Goal: Navigation & Orientation: Find specific page/section

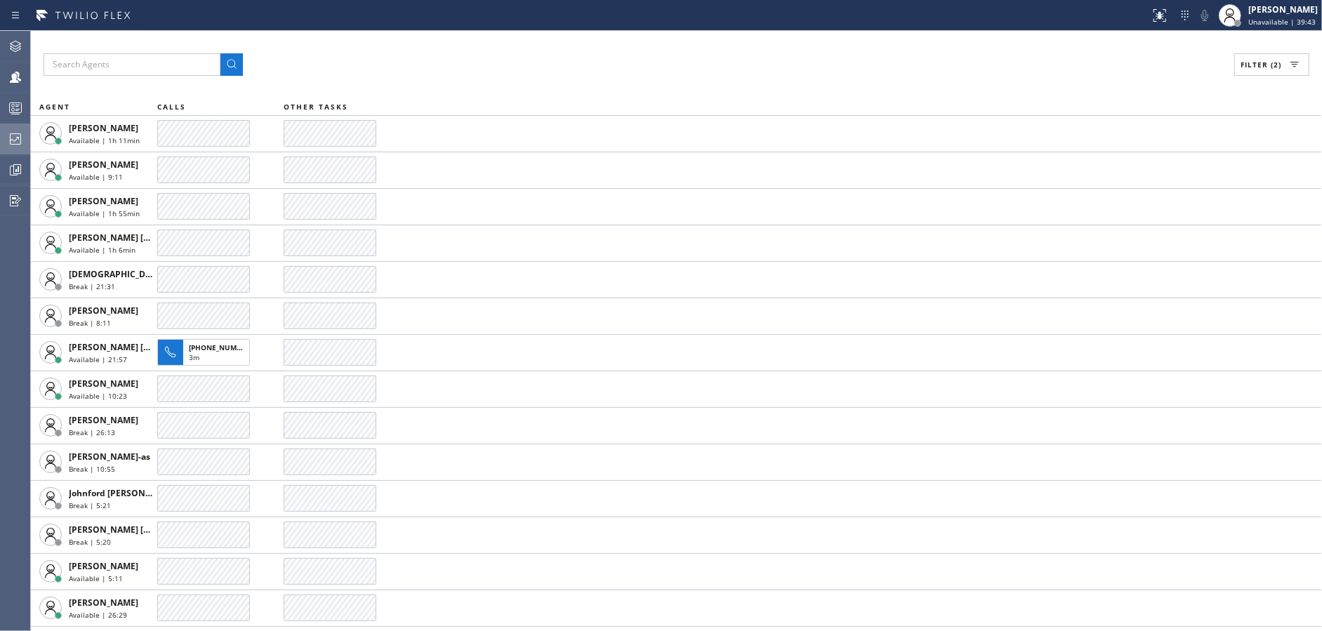
scroll to position [432, 0]
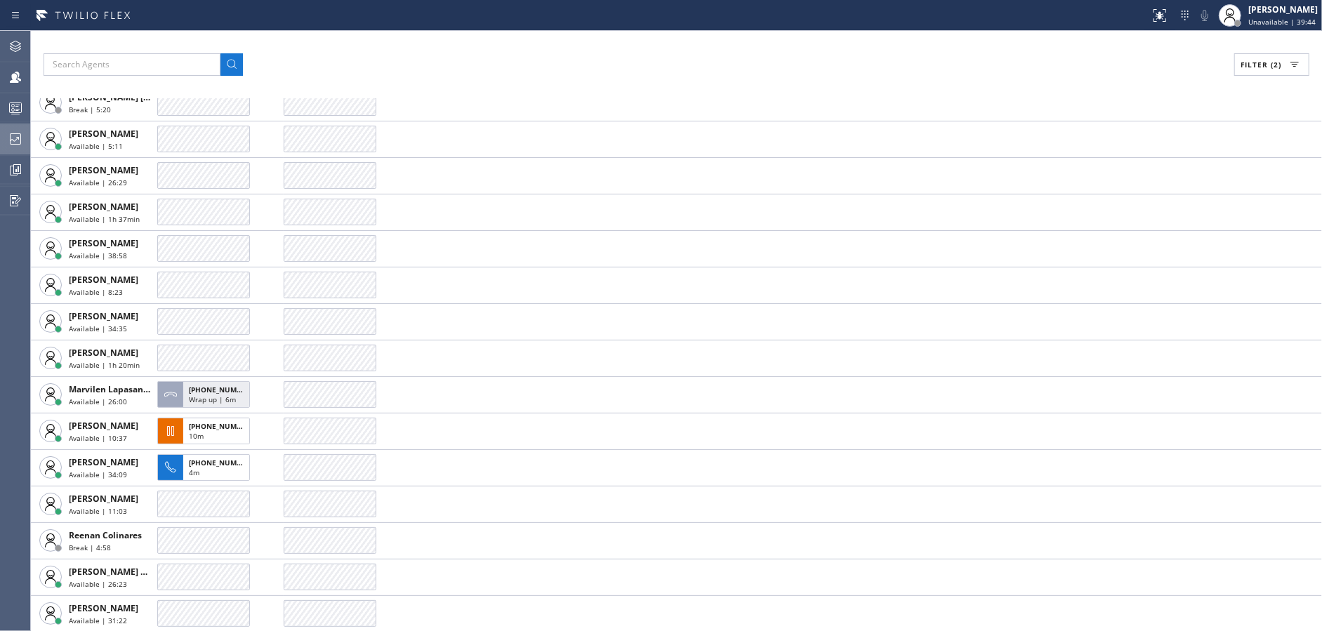
click at [8, 141] on icon at bounding box center [15, 139] width 17 height 17
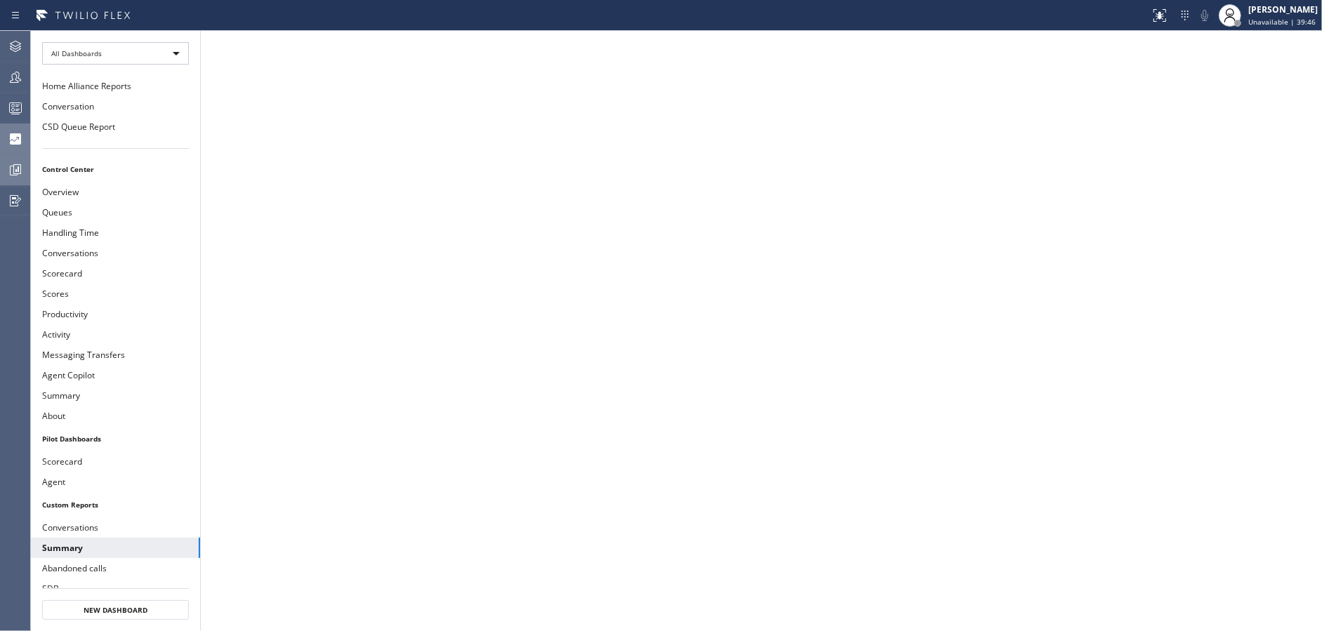
click at [16, 164] on icon at bounding box center [15, 169] width 17 height 17
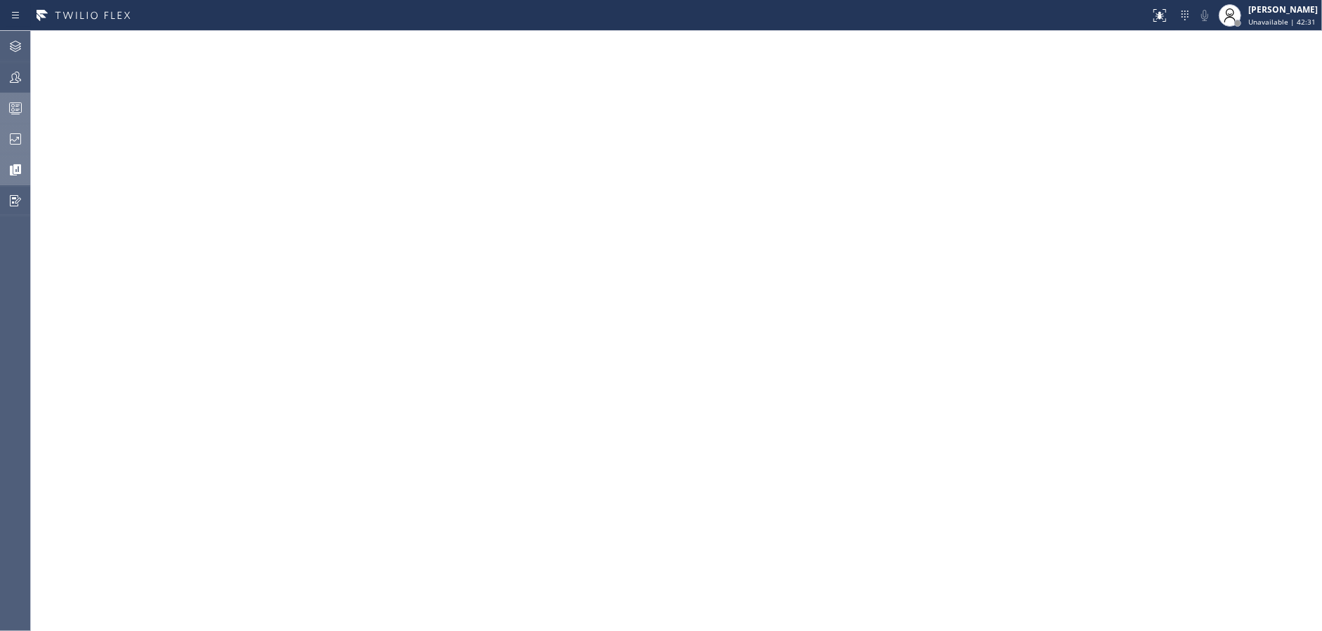
click at [2, 106] on div at bounding box center [15, 108] width 31 height 17
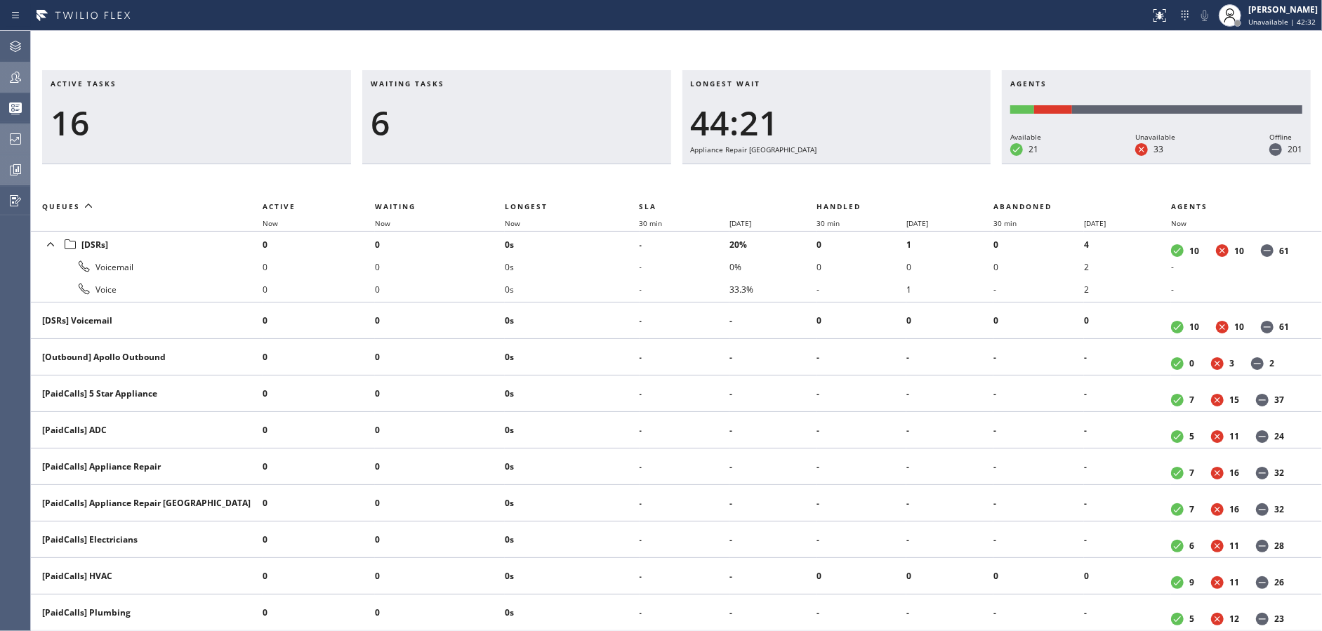
click at [4, 74] on div at bounding box center [15, 77] width 31 height 17
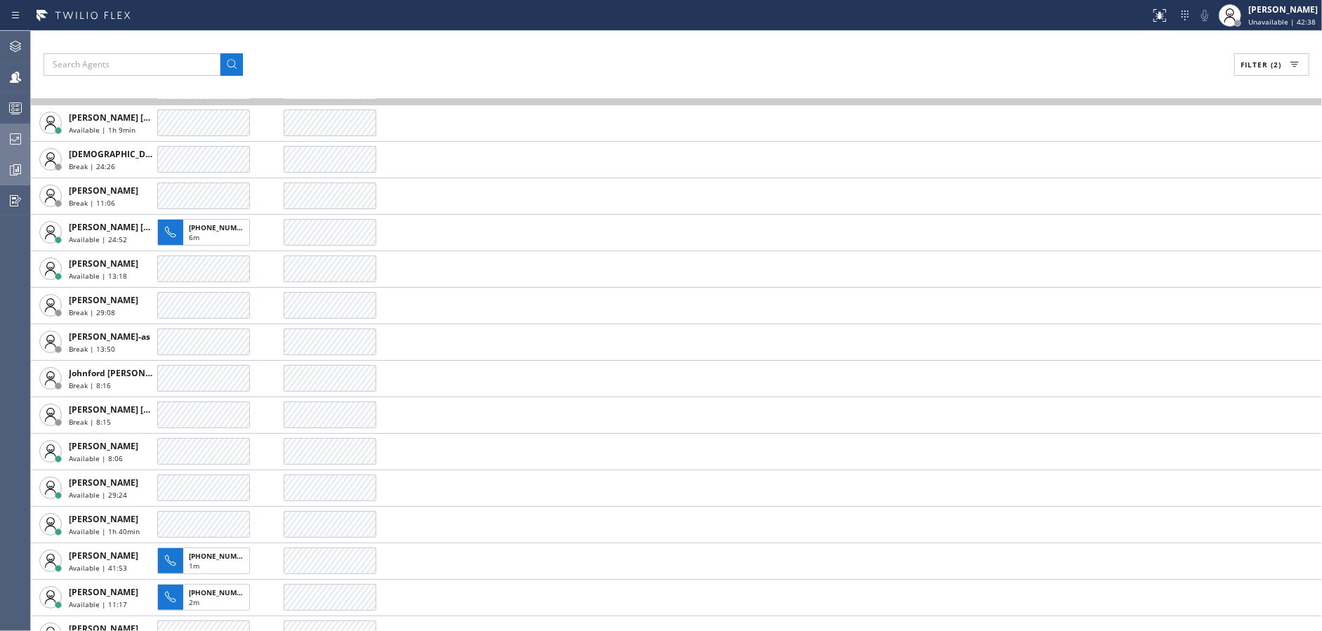
scroll to position [119, 0]
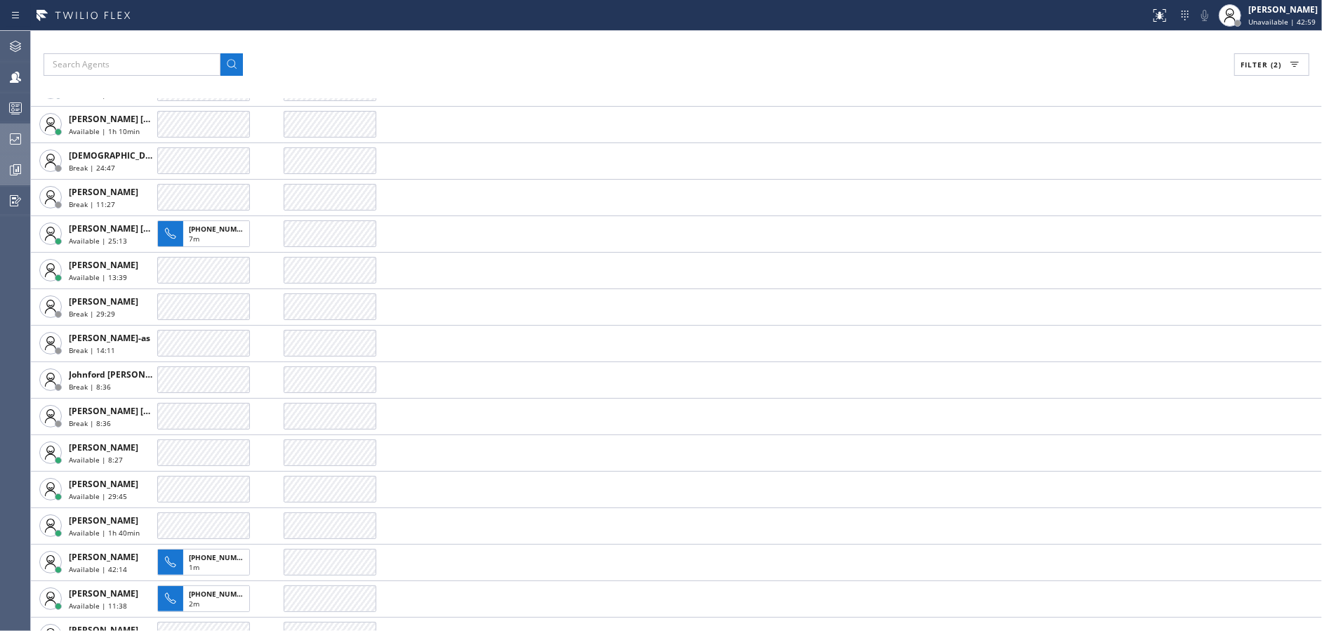
click at [4, 139] on div at bounding box center [15, 139] width 31 height 17
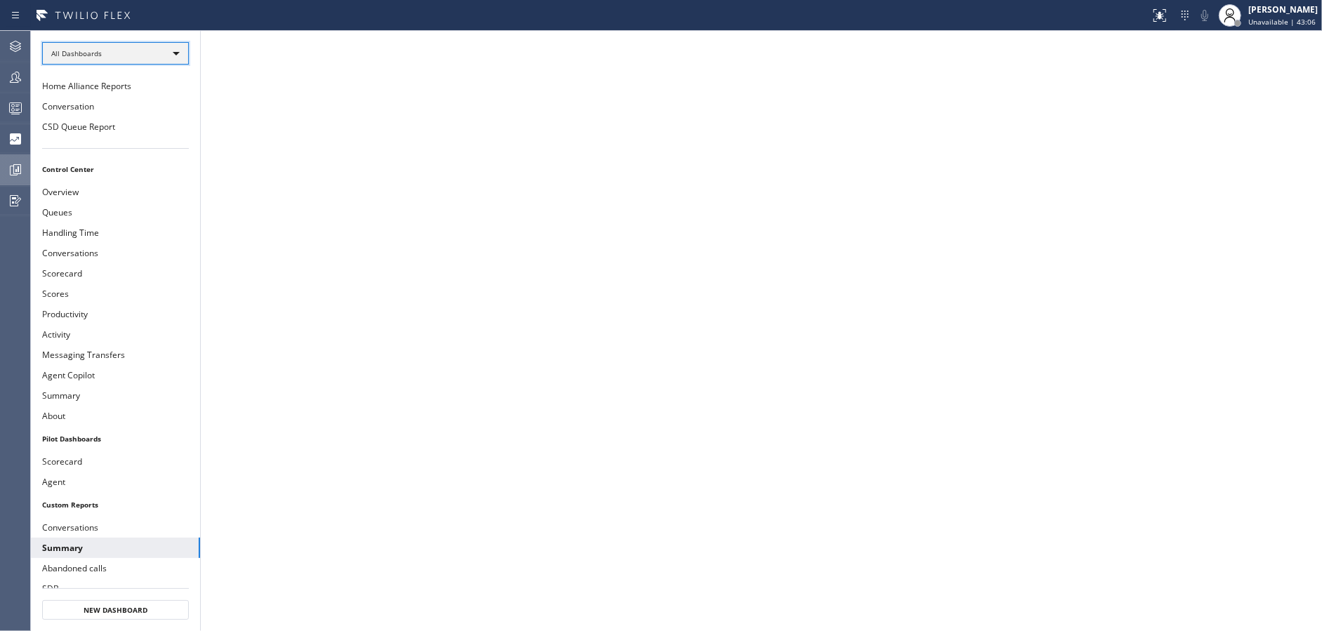
click at [152, 46] on div "All Dashboards" at bounding box center [115, 53] width 147 height 22
click at [69, 230] on div at bounding box center [661, 315] width 1322 height 631
click at [69, 230] on button "Handling Time" at bounding box center [115, 232] width 169 height 20
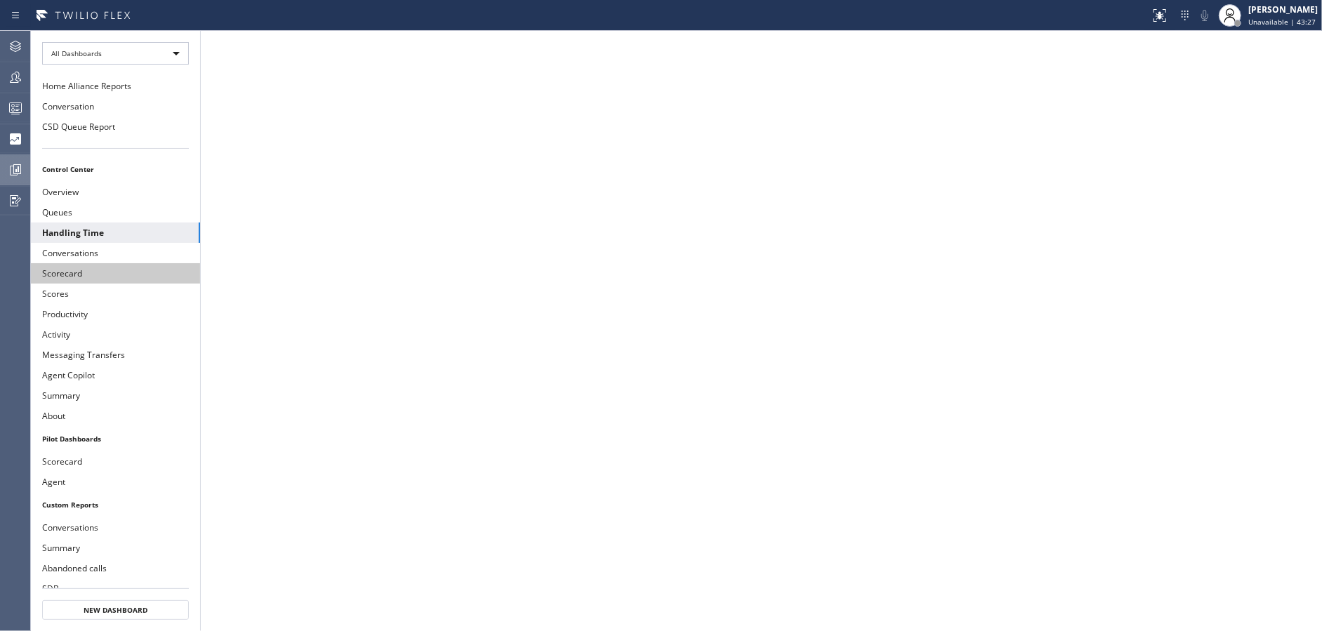
click at [110, 269] on button "Scorecard" at bounding box center [115, 273] width 169 height 20
click at [98, 250] on button "Conversations" at bounding box center [115, 253] width 169 height 20
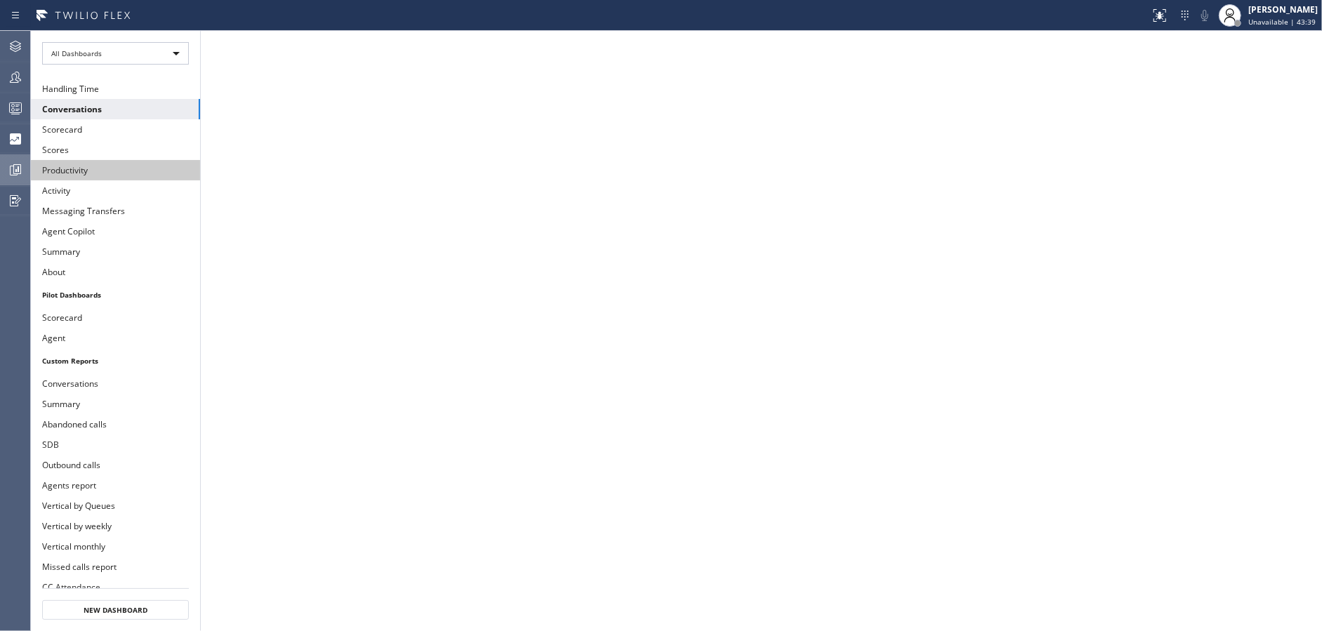
scroll to position [145, 0]
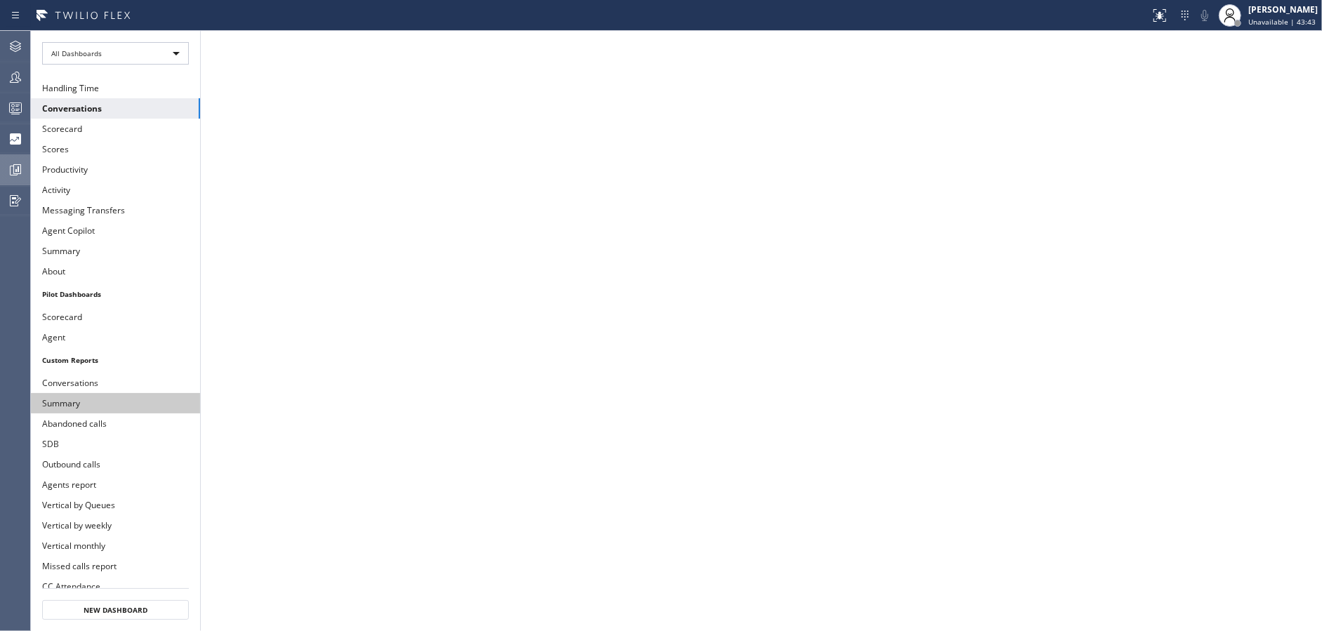
click at [145, 393] on button "Summary" at bounding box center [115, 403] width 169 height 20
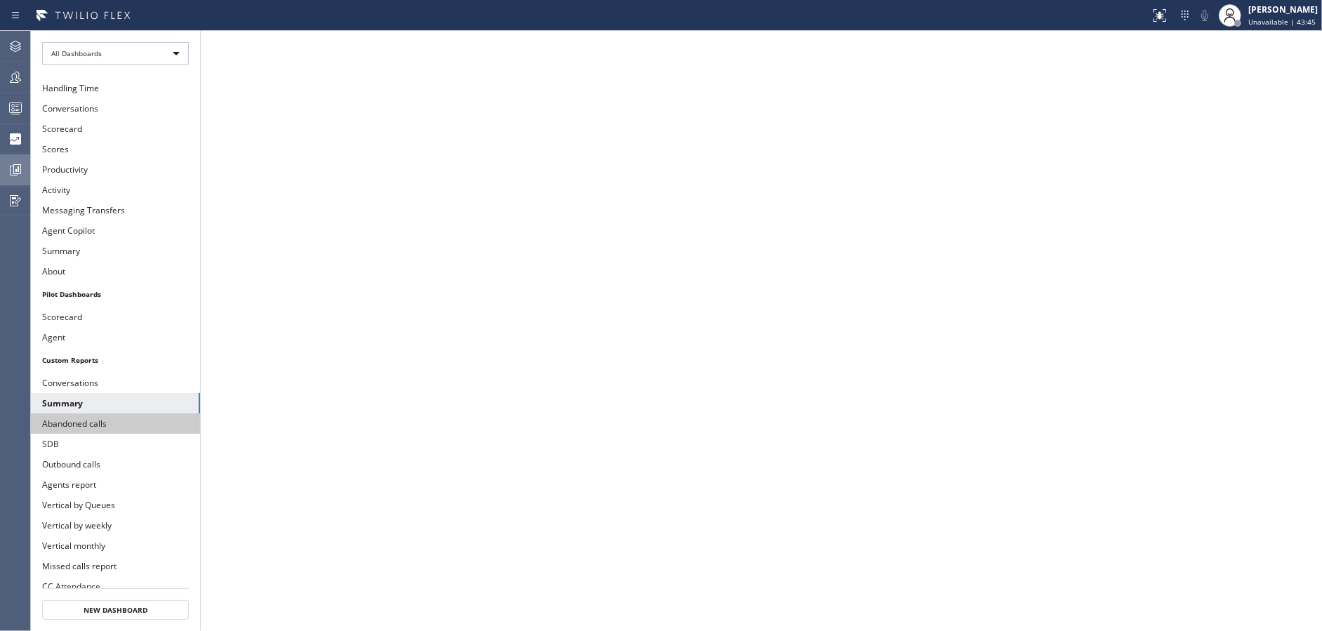
click at [136, 425] on button "Abandoned calls" at bounding box center [115, 423] width 169 height 20
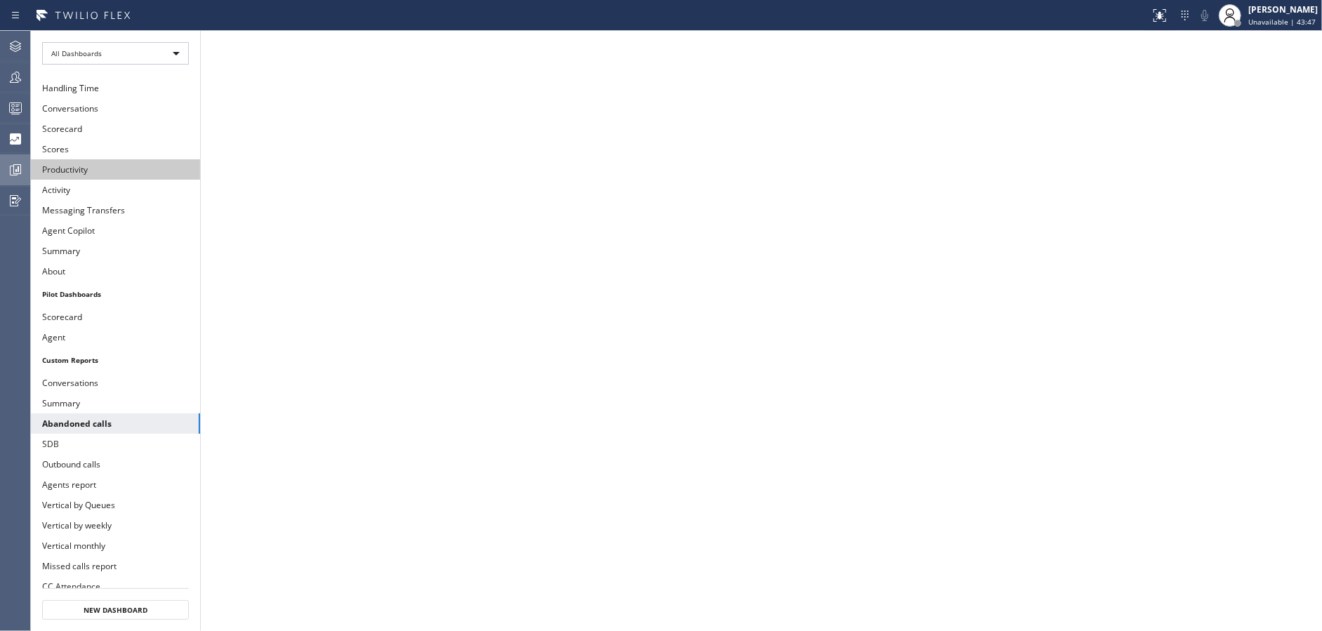
click at [98, 166] on button "Productivity" at bounding box center [115, 169] width 169 height 20
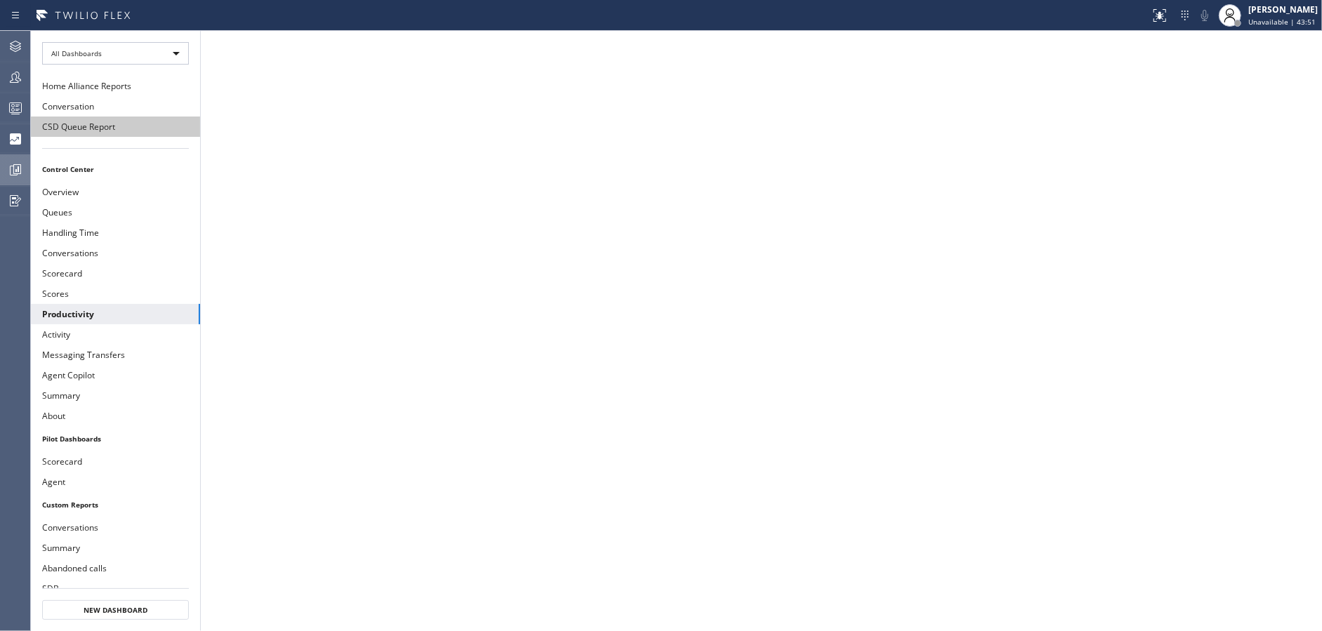
click at [106, 128] on button "CSD Queue Report" at bounding box center [115, 127] width 169 height 20
click at [93, 107] on button "Conversation" at bounding box center [115, 106] width 169 height 20
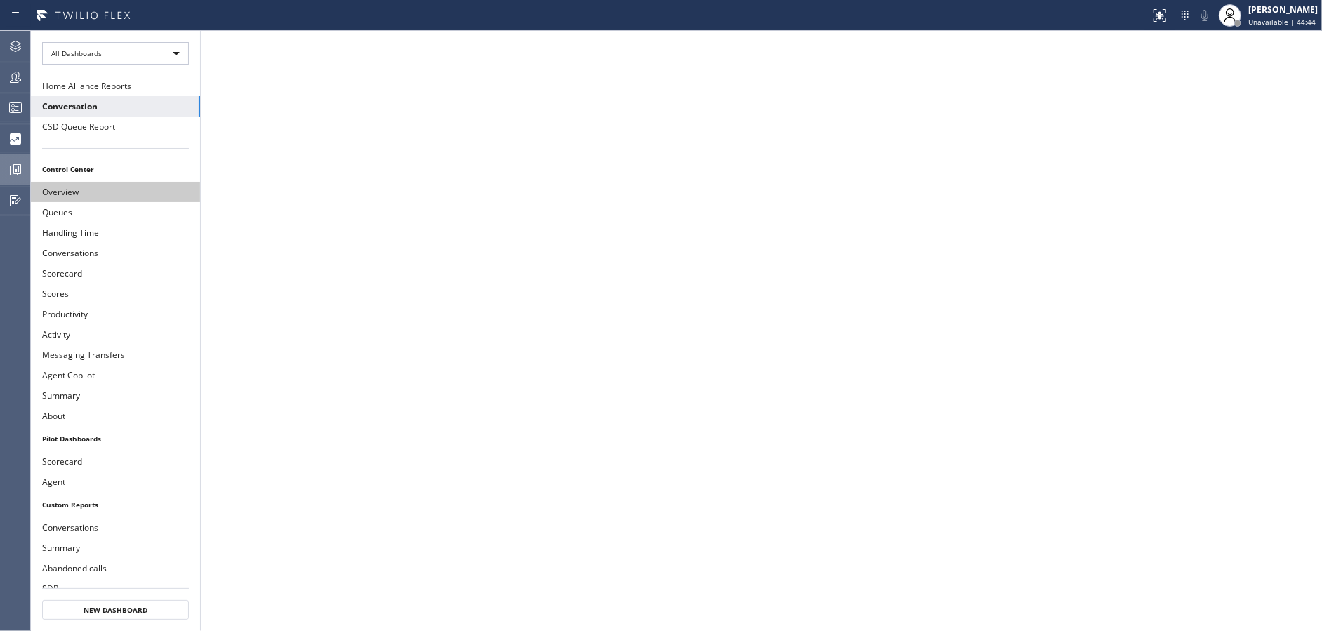
click at [101, 189] on button "Overview" at bounding box center [115, 192] width 169 height 20
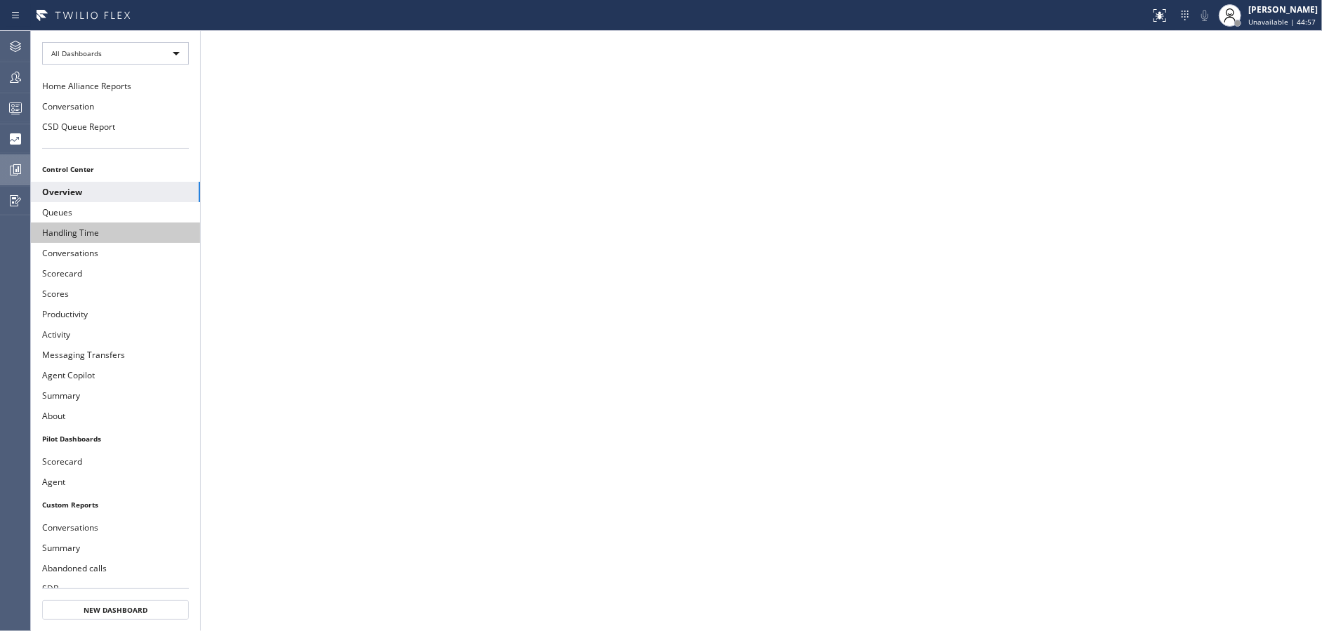
click at [86, 237] on button "Handling Time" at bounding box center [115, 232] width 169 height 20
click at [99, 258] on button "Conversations" at bounding box center [115, 253] width 169 height 20
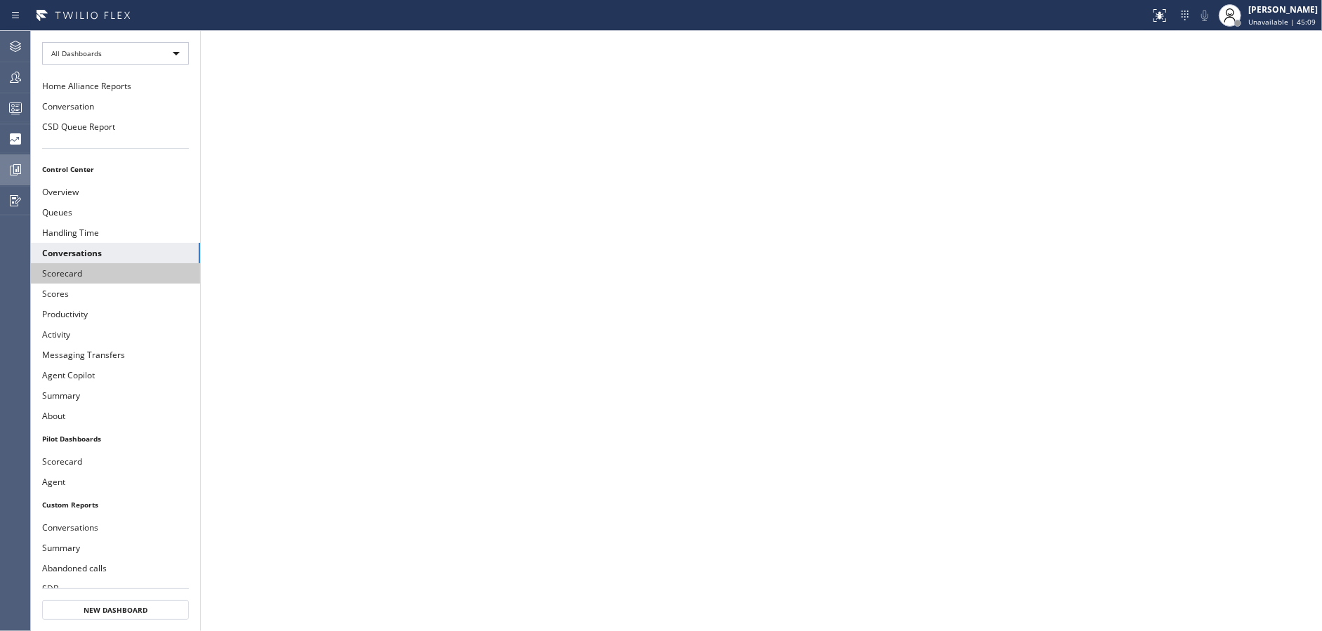
click at [91, 272] on button "Scorecard" at bounding box center [115, 273] width 169 height 20
click at [85, 293] on button "Scores" at bounding box center [115, 294] width 169 height 20
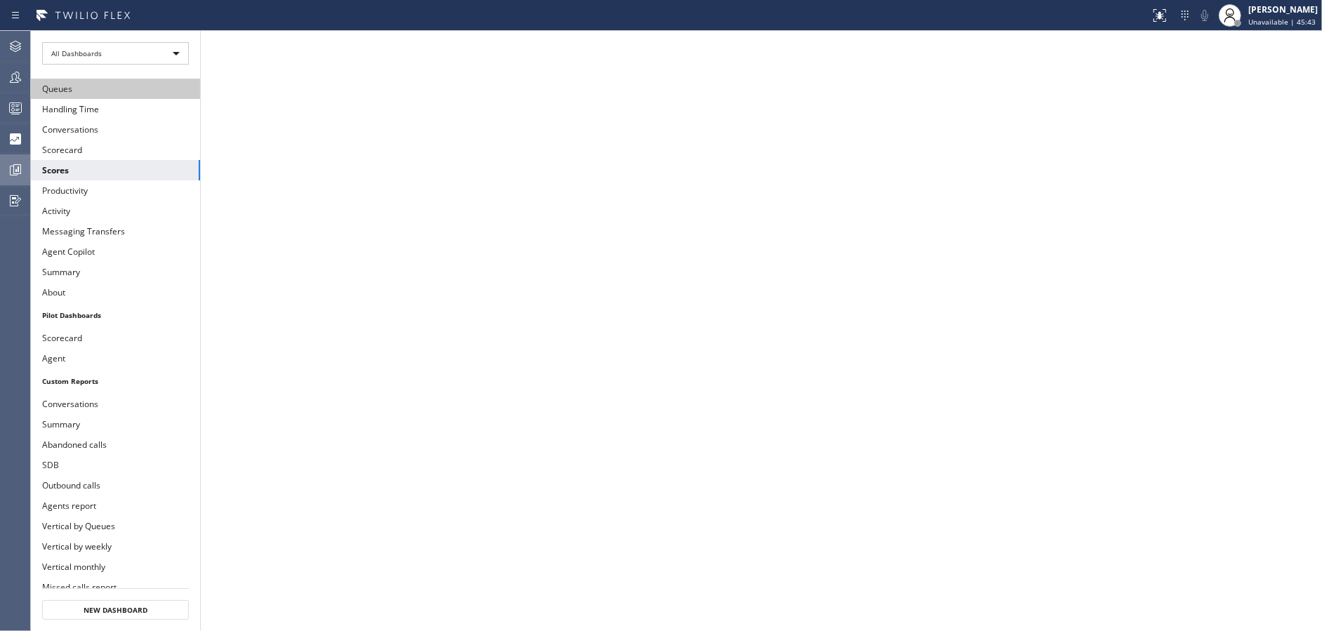
scroll to position [140, 0]
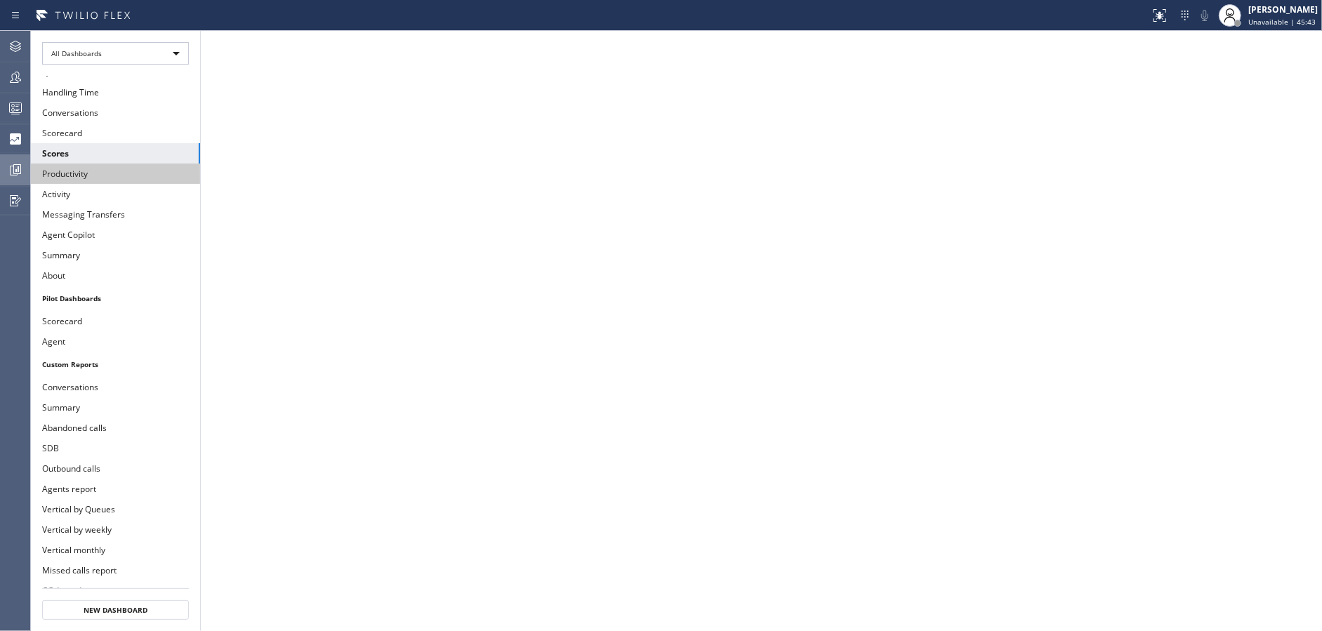
click at [119, 171] on button "Productivity" at bounding box center [115, 174] width 169 height 20
click at [118, 188] on button "Activity" at bounding box center [115, 194] width 169 height 20
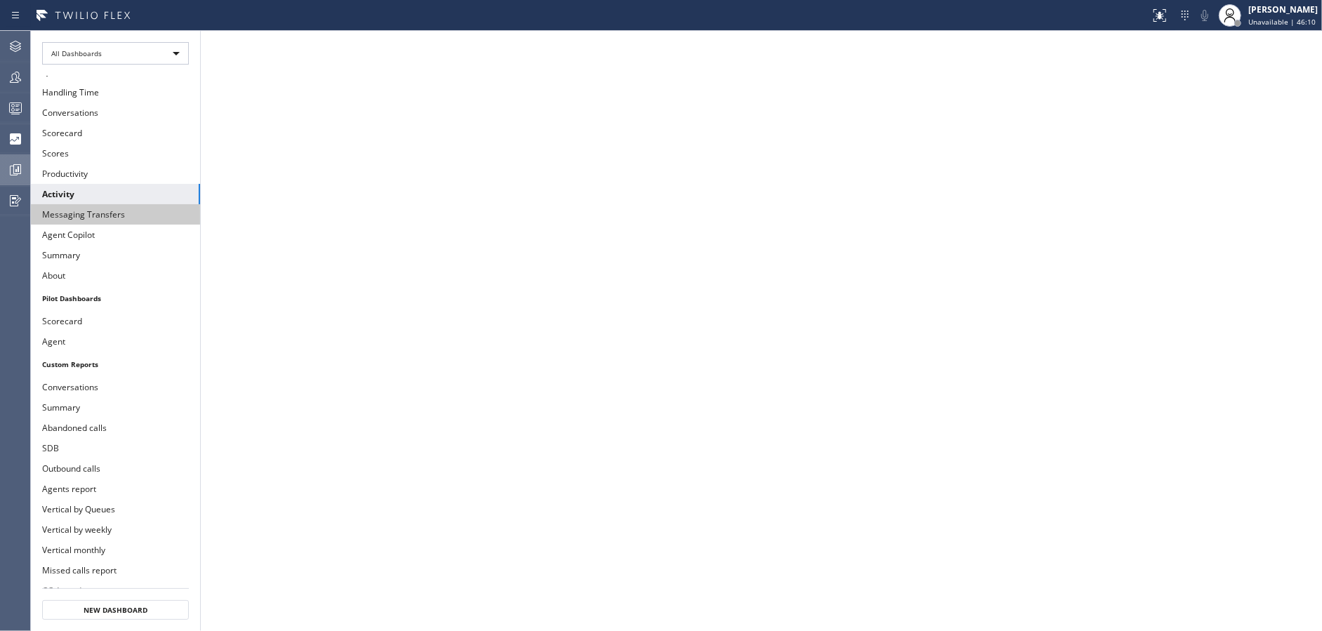
click at [131, 211] on button "Messaging Transfers" at bounding box center [115, 214] width 169 height 20
click at [126, 236] on button "Agent Copilot" at bounding box center [115, 235] width 169 height 20
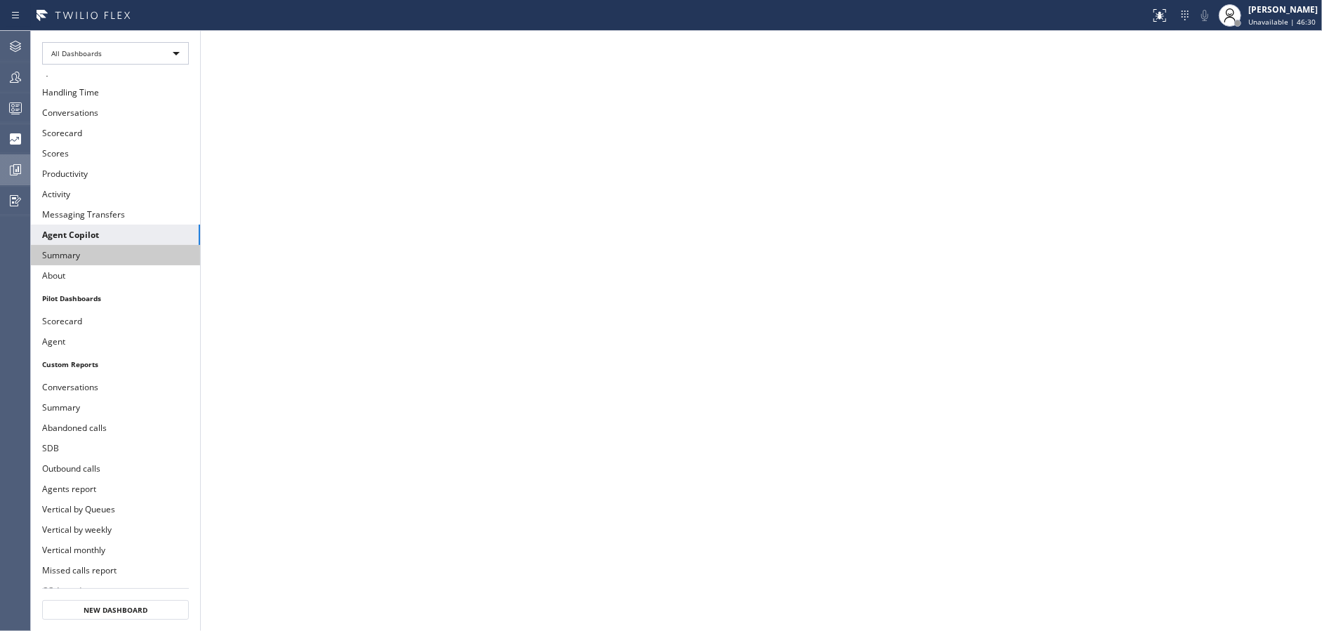
click at [113, 258] on button "Summary" at bounding box center [115, 255] width 169 height 20
click at [142, 277] on button "About" at bounding box center [115, 275] width 169 height 20
click at [135, 293] on li "Pilot Dashboards" at bounding box center [115, 298] width 169 height 18
click at [77, 293] on li "Pilot Dashboards" at bounding box center [115, 294] width 169 height 18
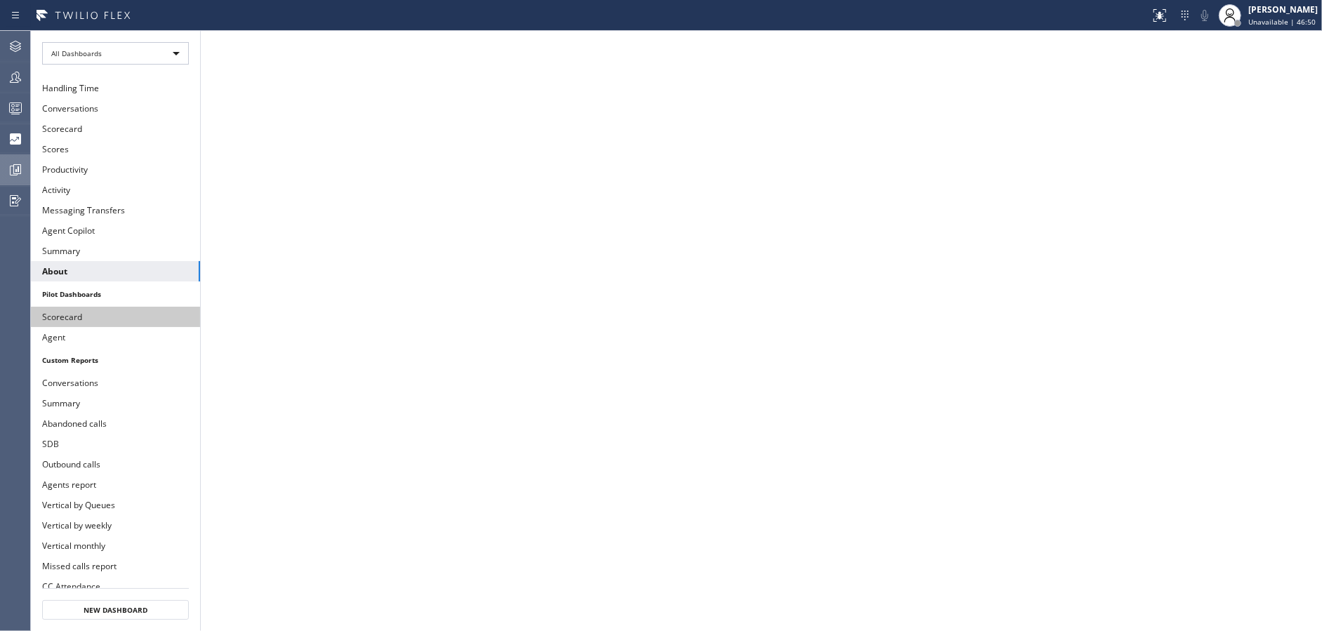
click at [82, 311] on button "Scorecard" at bounding box center [115, 317] width 169 height 20
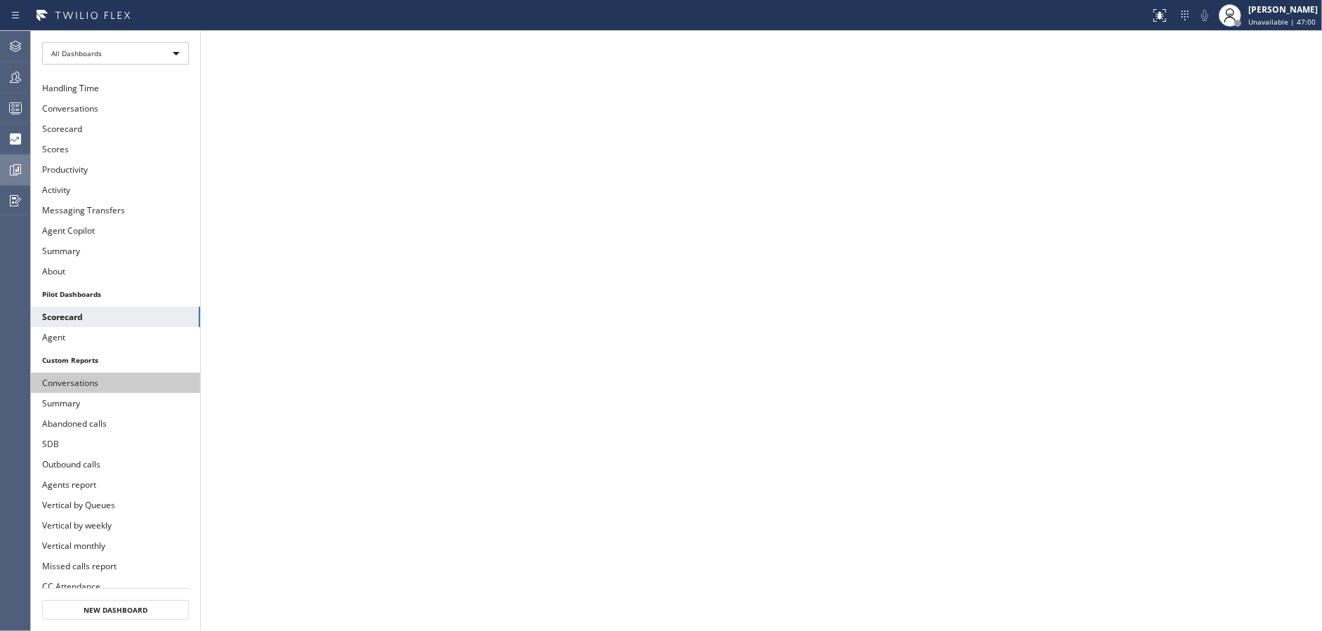
click at [84, 374] on button "Conversations" at bounding box center [115, 383] width 169 height 20
click at [98, 395] on button "Summary" at bounding box center [115, 403] width 169 height 20
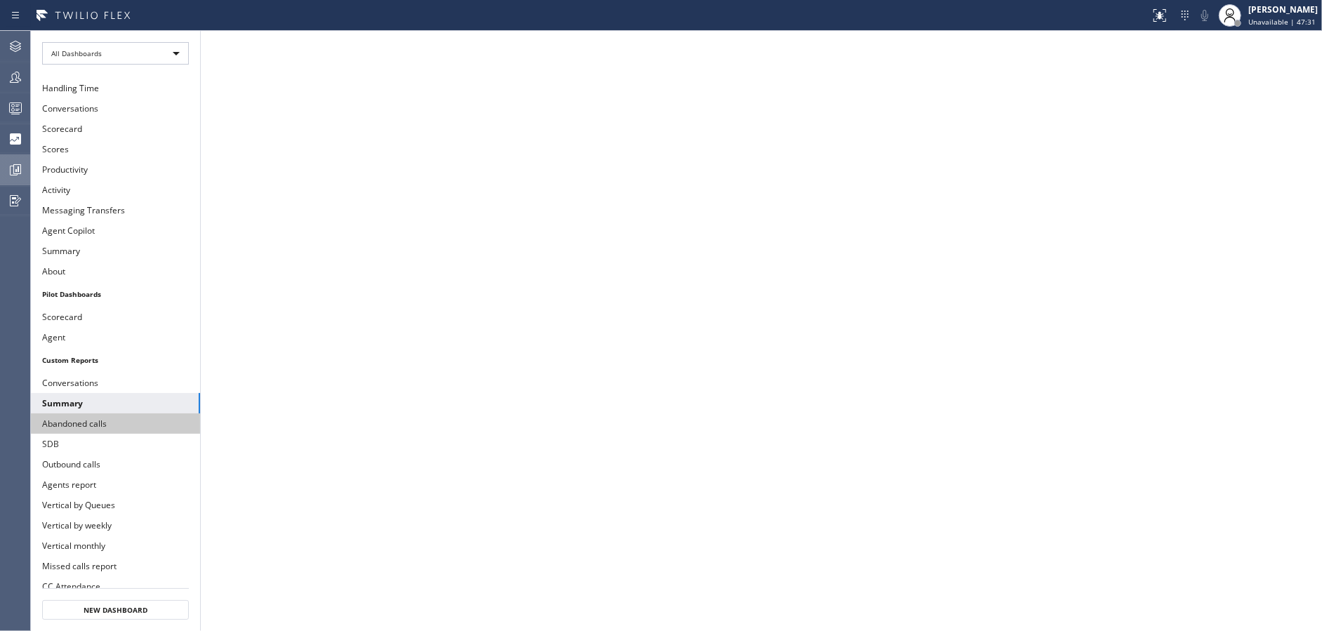
click at [100, 422] on button "Abandoned calls" at bounding box center [115, 423] width 169 height 20
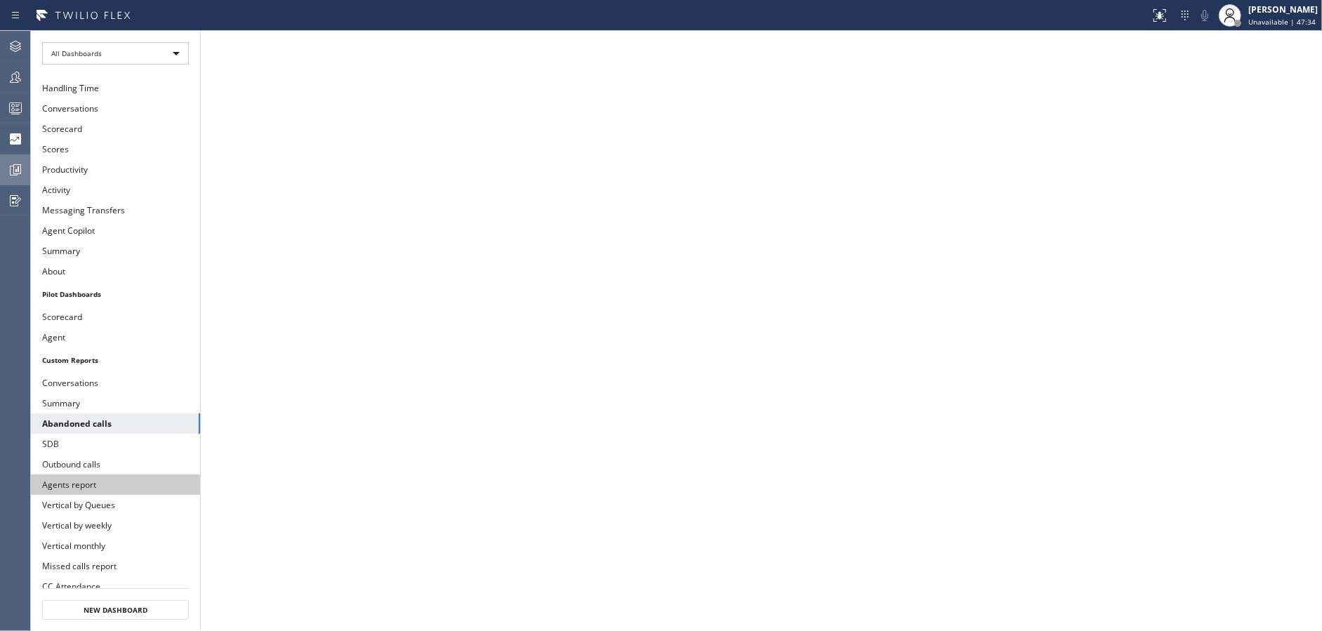
click at [99, 478] on button "Agents report" at bounding box center [115, 484] width 169 height 20
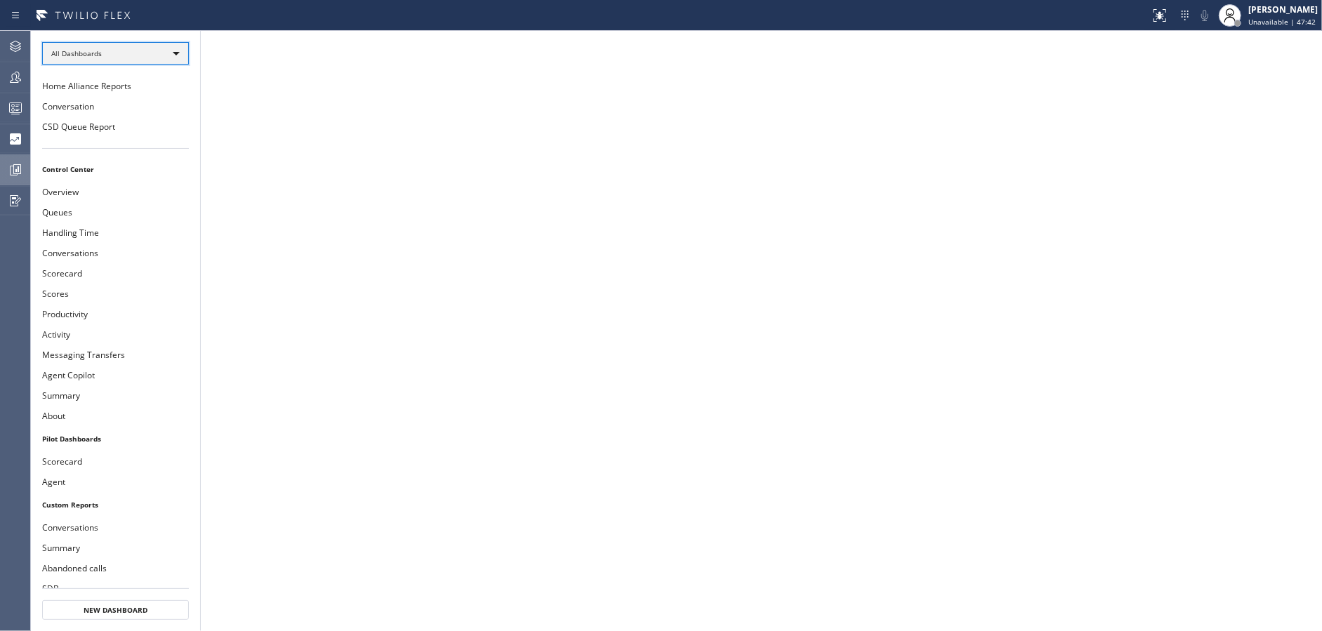
click at [163, 50] on div "All Dashboards" at bounding box center [115, 53] width 147 height 22
click at [119, 136] on li "Custom Reports" at bounding box center [115, 143] width 144 height 17
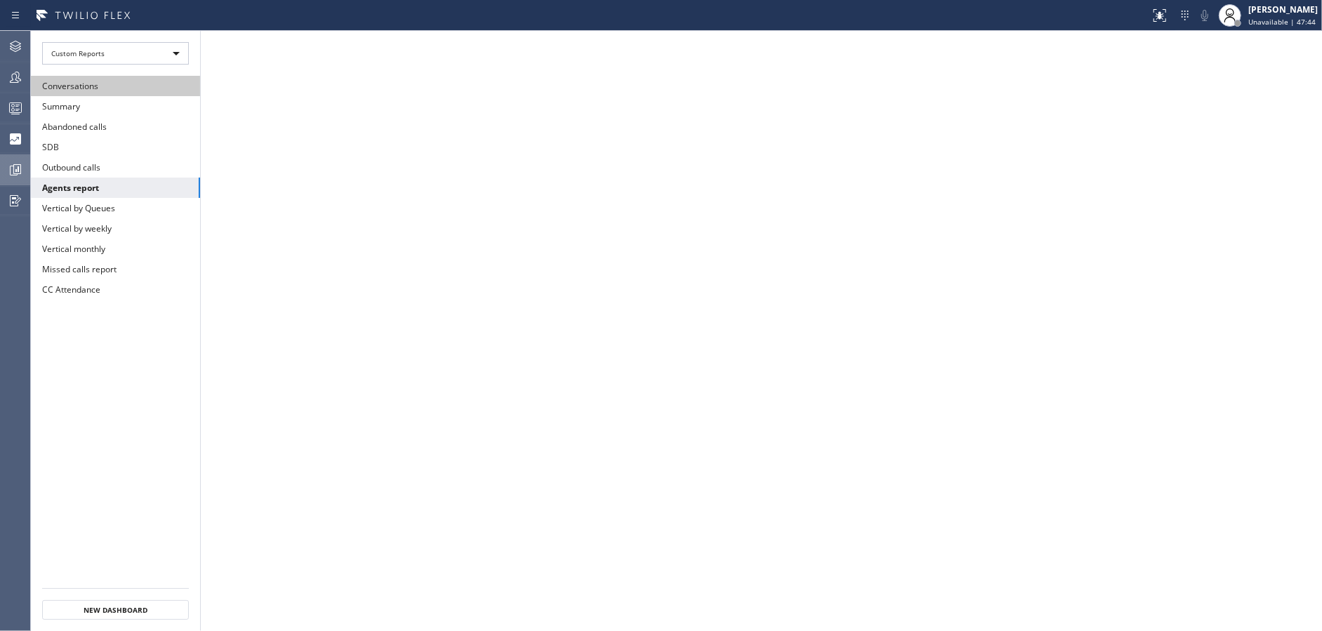
click at [125, 88] on button "Conversations" at bounding box center [115, 86] width 169 height 20
click at [1163, 12] on icon at bounding box center [1159, 15] width 17 height 17
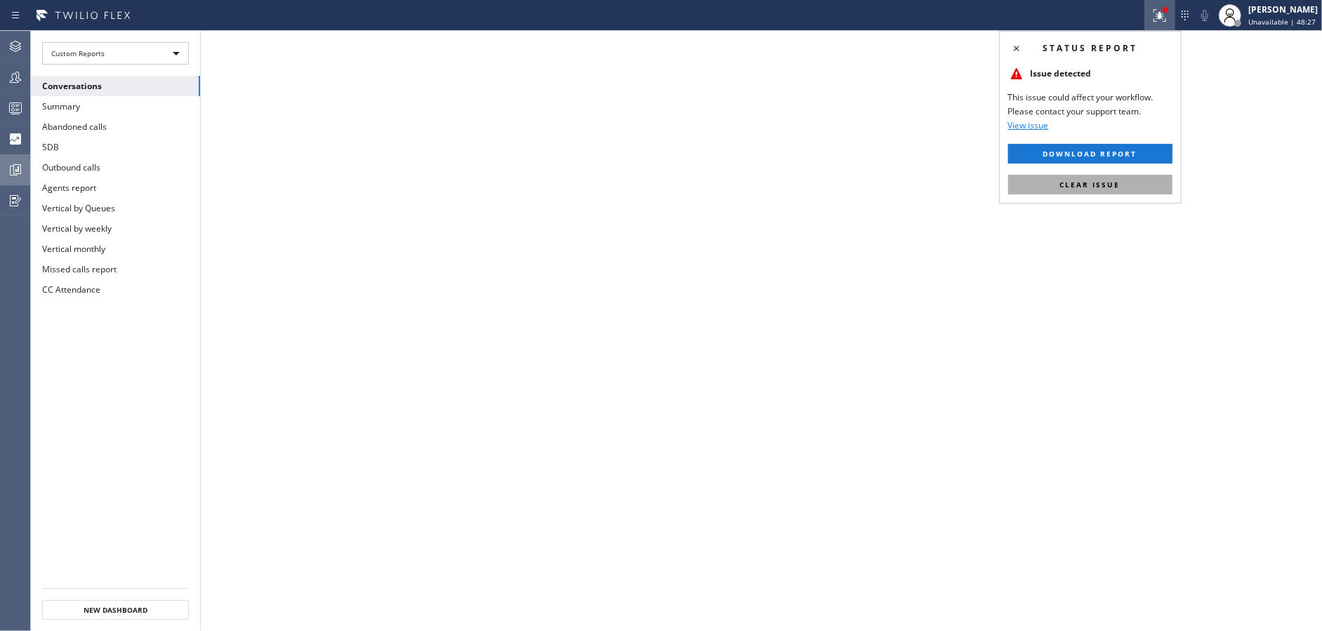
click at [1112, 185] on span "Clear issue" at bounding box center [1090, 185] width 60 height 10
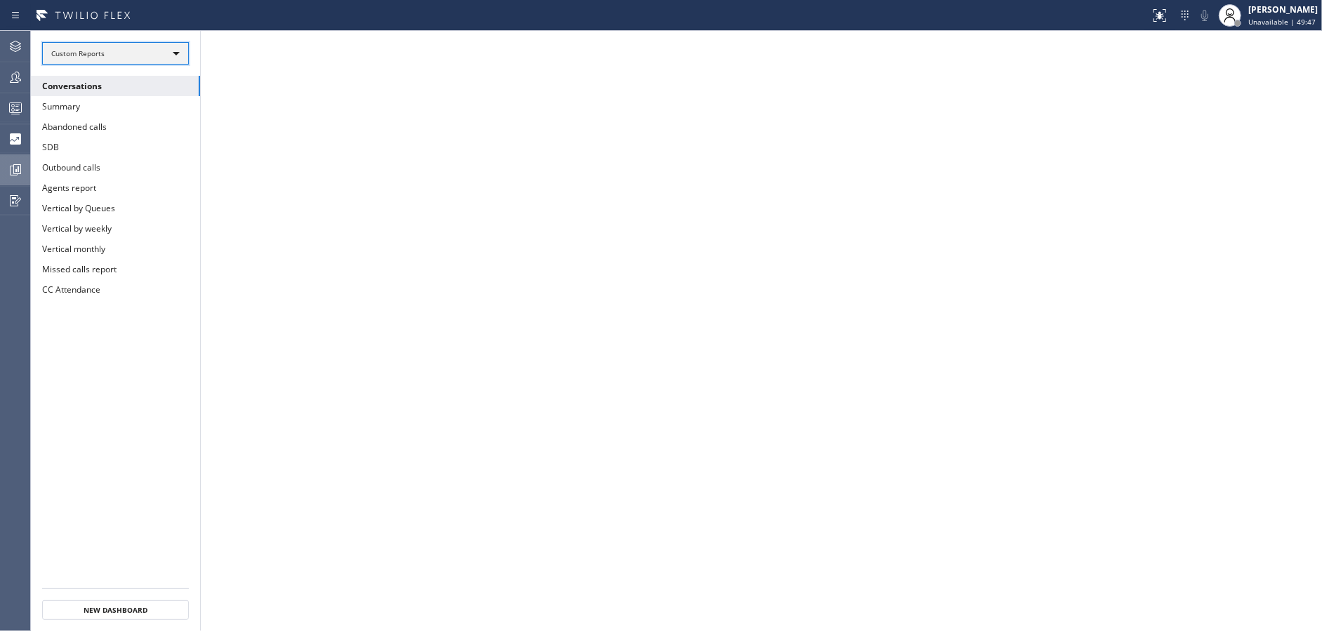
click at [113, 53] on div "Custom Reports" at bounding box center [115, 53] width 147 height 22
click at [114, 80] on li "All Dashboards" at bounding box center [115, 73] width 144 height 17
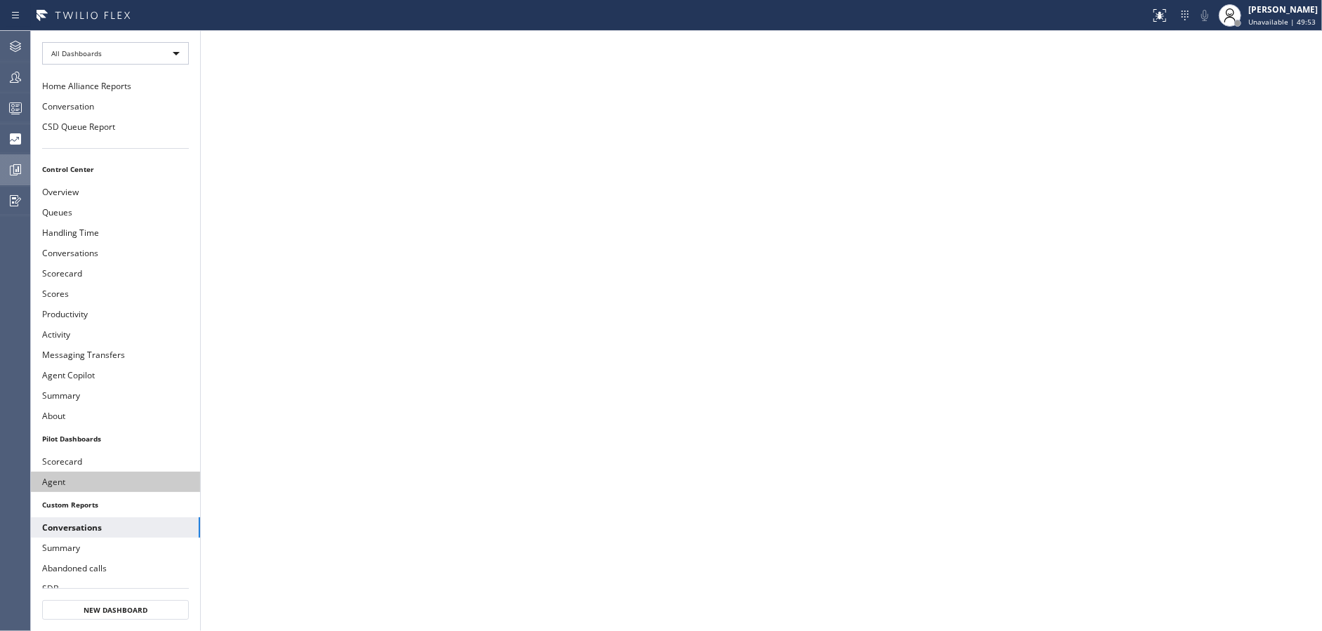
click at [109, 481] on button "Agent" at bounding box center [115, 482] width 169 height 20
click at [1159, 20] on icon at bounding box center [1159, 15] width 17 height 17
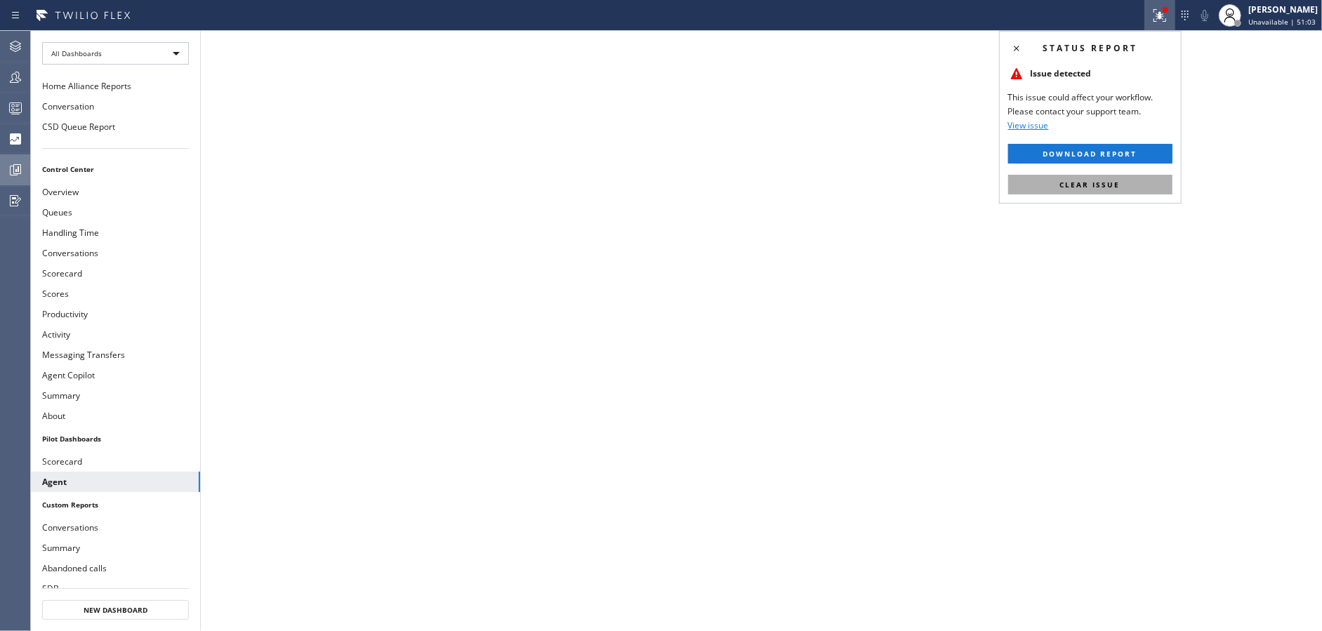
click at [1117, 180] on span "Clear issue" at bounding box center [1090, 185] width 60 height 10
